Goal: Transaction & Acquisition: Download file/media

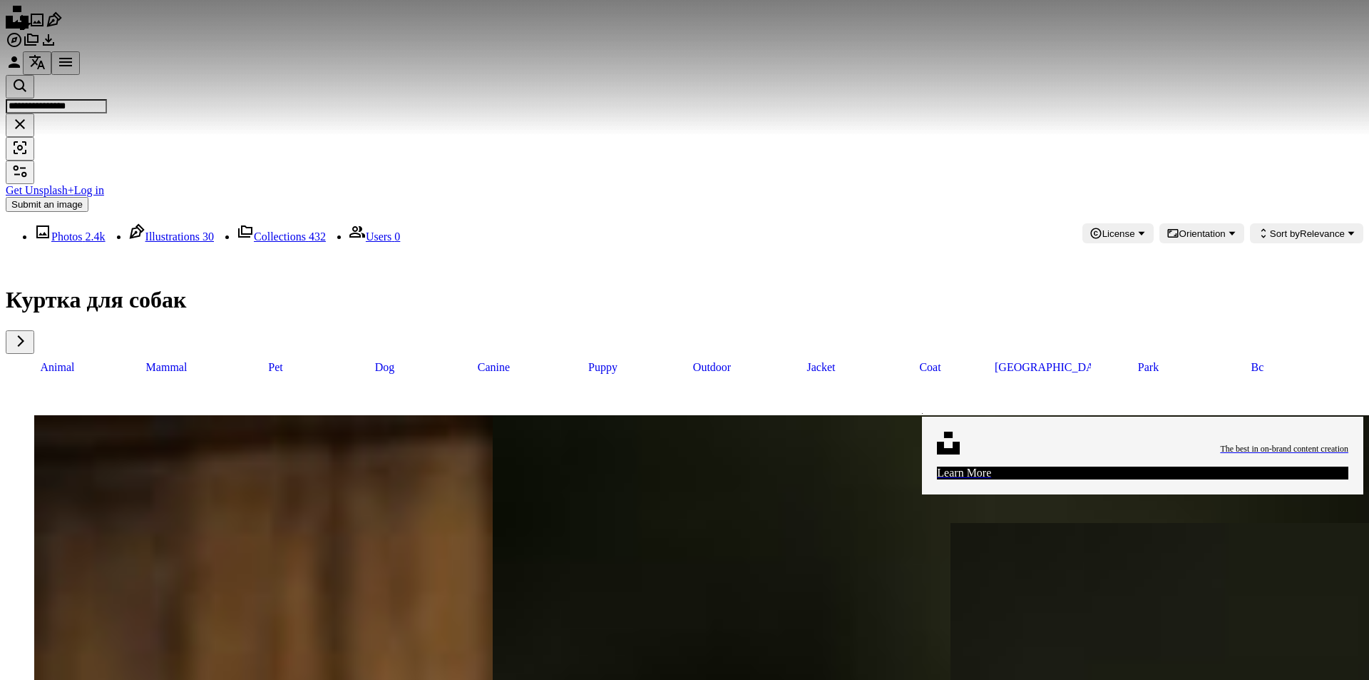
scroll to position [143, 0]
